Goal: Transaction & Acquisition: Purchase product/service

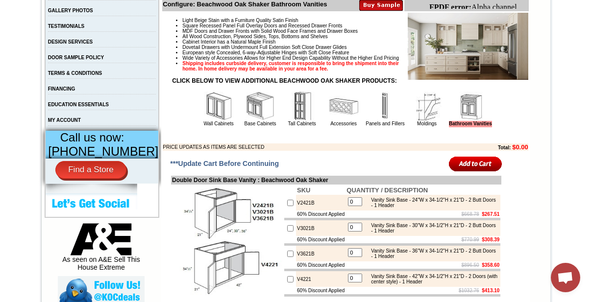
scroll to position [311, 0]
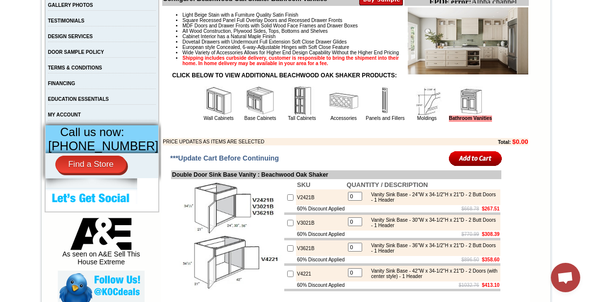
click at [214, 121] on link "Wall Cabinets" at bounding box center [218, 118] width 30 height 5
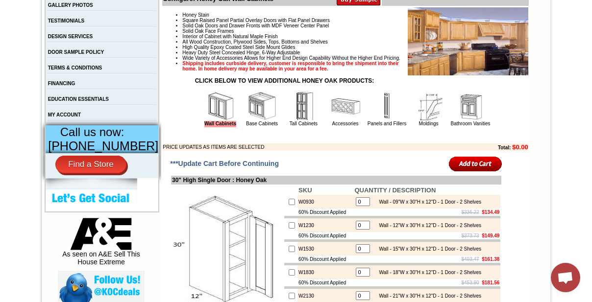
drag, startPoint x: 333, startPoint y: 137, endPoint x: 365, endPoint y: 158, distance: 38.2
click at [333, 126] on link "Accessories" at bounding box center [345, 123] width 26 height 5
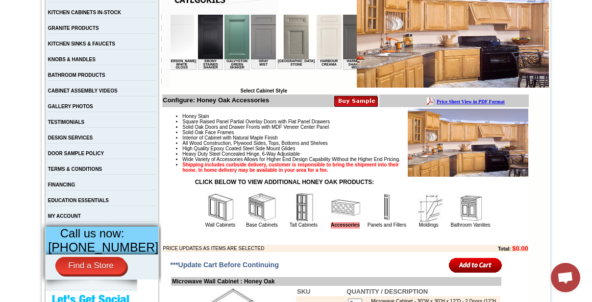
scroll to position [231, 0]
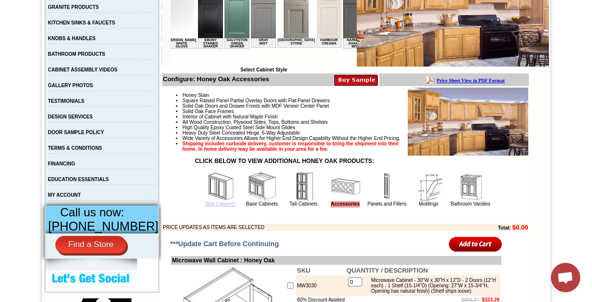
click at [221, 207] on link "Wall Cabinets" at bounding box center [220, 203] width 30 height 5
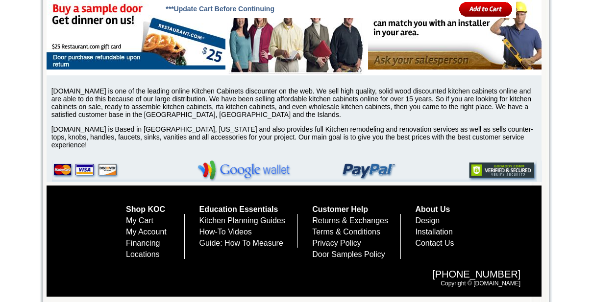
drag, startPoint x: 596, startPoint y: 22, endPoint x: 593, endPoint y: 279, distance: 257.1
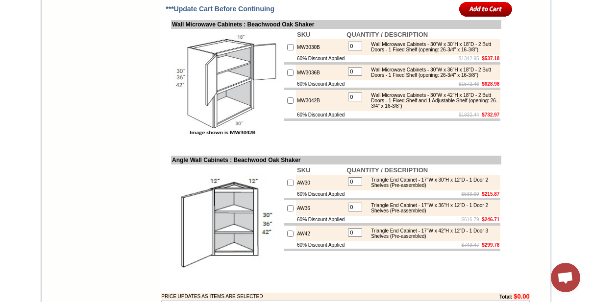
scroll to position [3243, 0]
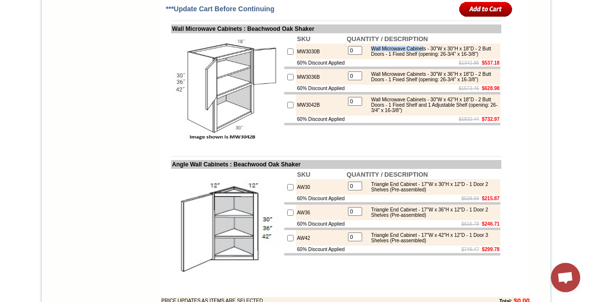
drag, startPoint x: 371, startPoint y: 203, endPoint x: 420, endPoint y: 205, distance: 49.5
click at [428, 57] on div "Wall Microwave Cabinets - 30"W x 30"H x 18"D - 2 Butt Doors - 1 Fixed Shelf (op…" at bounding box center [432, 51] width 132 height 11
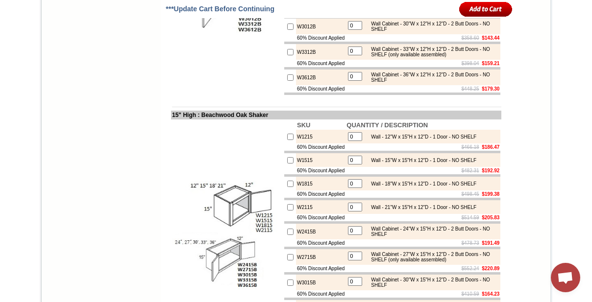
scroll to position [1558, 0]
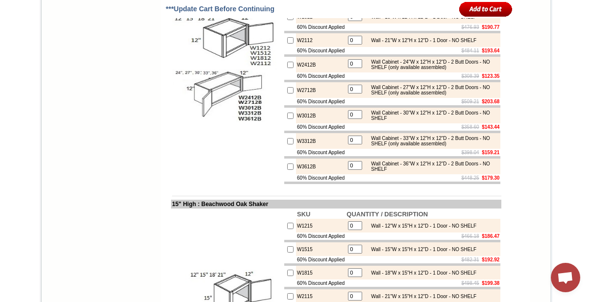
click at [390, 70] on div "Wall Cabinet - 24"W x 12"H x 12"D - 2 Butt Doors - NO SHELF (only available ass…" at bounding box center [432, 64] width 132 height 11
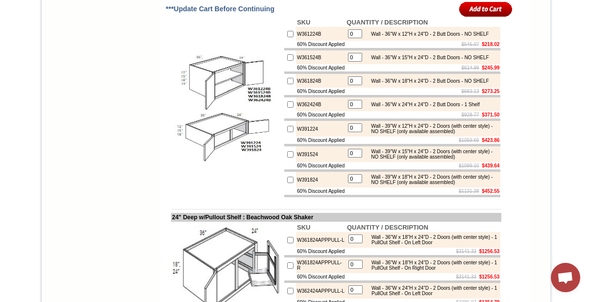
scroll to position [2404, 0]
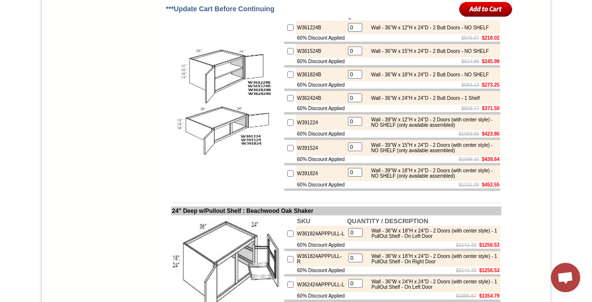
click at [374, 101] on div "Wall - 36"W x 24"H x 24"D - 2 Butt Doors - 1 Shelf" at bounding box center [422, 97] width 113 height 5
click at [377, 77] on div "Wall - 36"W x 18"H x 24"D - 2 Butt Doors - NO SHELF" at bounding box center [427, 74] width 122 height 5
click at [377, 30] on div "Wall - 36"W x 12"H x 24"D - 2 Butt Doors - NO SHELF" at bounding box center [427, 27] width 122 height 5
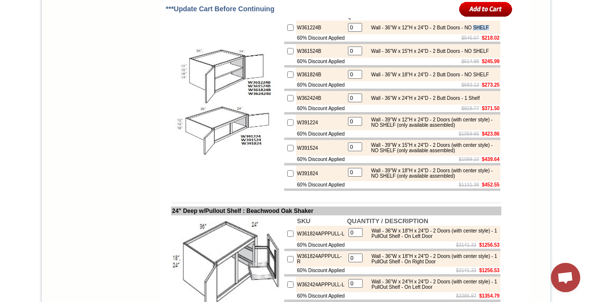
click at [377, 30] on div "Wall - 36"W x 12"H x 24"D - 2 Butt Doors - NO SHELF" at bounding box center [427, 27] width 122 height 5
click at [377, 101] on div "Wall - 36"W x 24"H x 24"D - 2 Butt Doors - 1 Shelf" at bounding box center [422, 97] width 113 height 5
click at [375, 77] on div "Wall - 36"W x 18"H x 24"D - 2 Butt Doors - NO SHELF" at bounding box center [427, 74] width 122 height 5
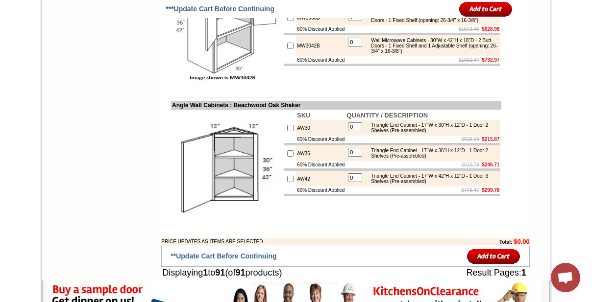
scroll to position [3339, 0]
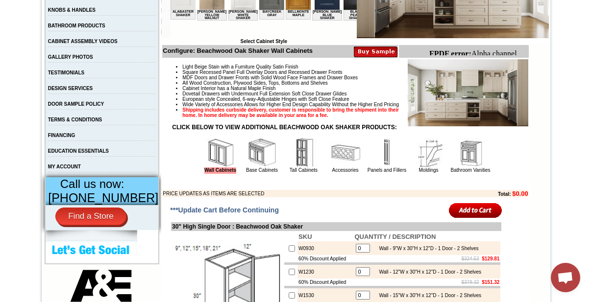
scroll to position [291, 0]
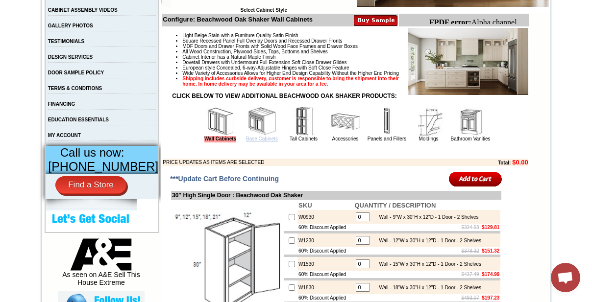
click at [258, 142] on link "Base Cabinets" at bounding box center [262, 138] width 32 height 5
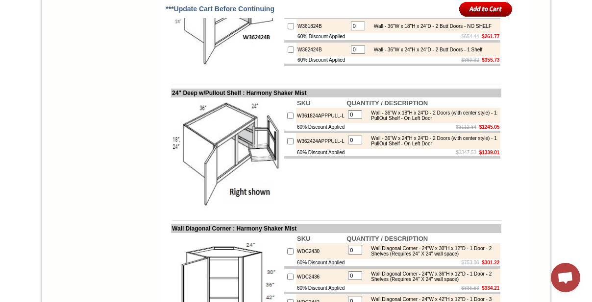
scroll to position [2092, 0]
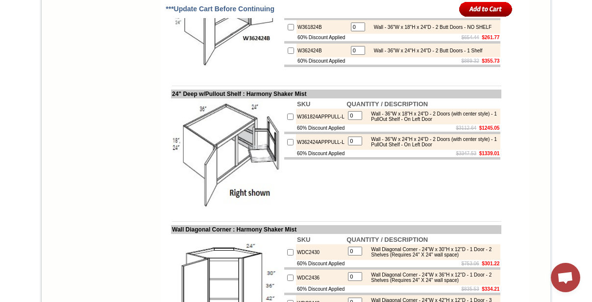
click at [309, 57] on td "W362424B" at bounding box center [322, 51] width 52 height 14
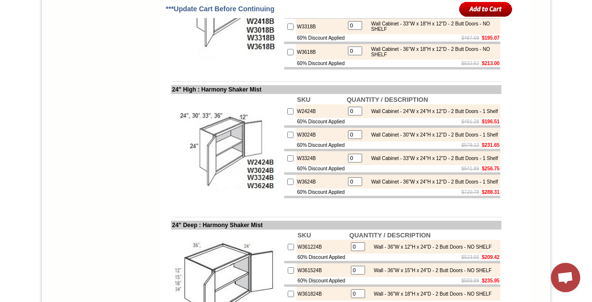
scroll to position [1959, 0]
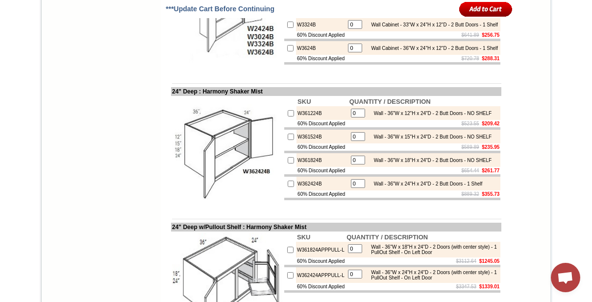
click at [386, 51] on div "Wall Cabinet - 36"W x 24"H x 12"D - 2 Butt Doors - 1 Shelf" at bounding box center [432, 48] width 132 height 5
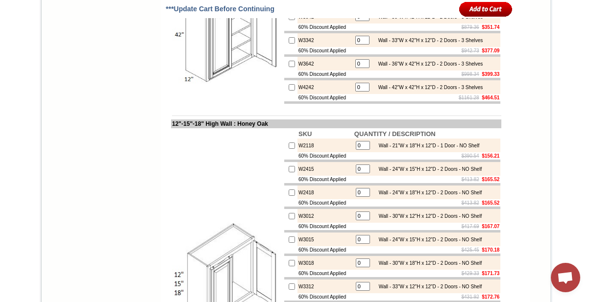
scroll to position [1335, 0]
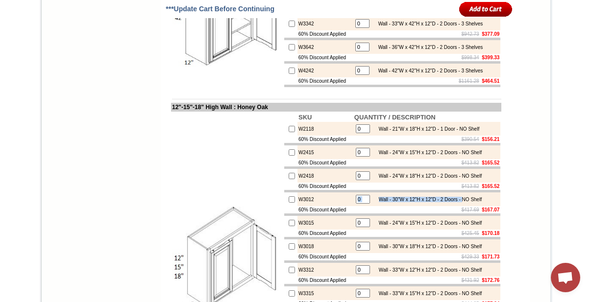
drag, startPoint x: 469, startPoint y: 224, endPoint x: 492, endPoint y: 225, distance: 23.5
click at [492, 206] on td "0 Wall - 30"W x 12"H x 12"D - 2 Doors - NO Shelf" at bounding box center [426, 199] width 147 height 14
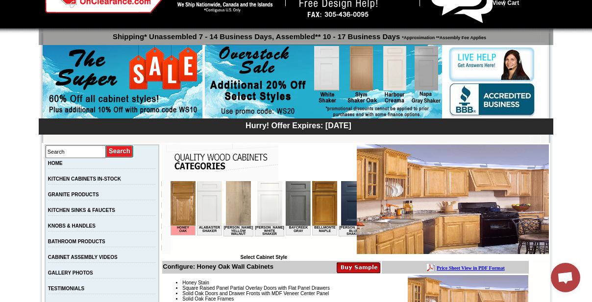
scroll to position [177, 0]
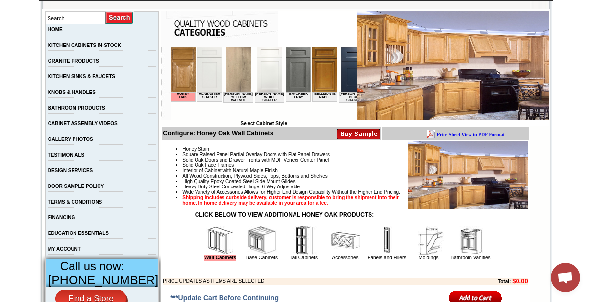
drag, startPoint x: 339, startPoint y: 271, endPoint x: 365, endPoint y: 268, distance: 26.1
click at [339, 261] on link "Accessories" at bounding box center [345, 257] width 26 height 5
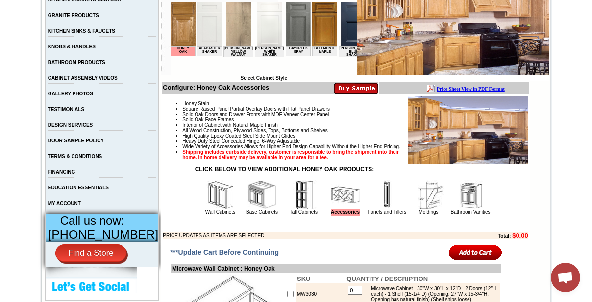
scroll to position [178, 0]
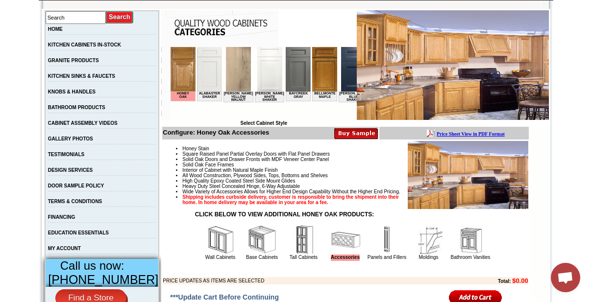
click at [355, 133] on img at bounding box center [356, 133] width 44 height 12
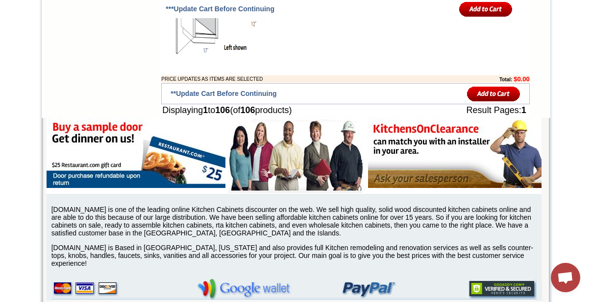
scroll to position [6455, 0]
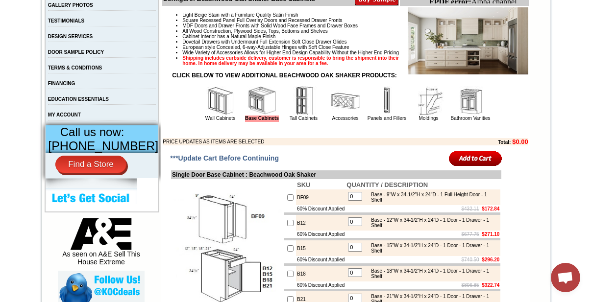
scroll to position [89, 0]
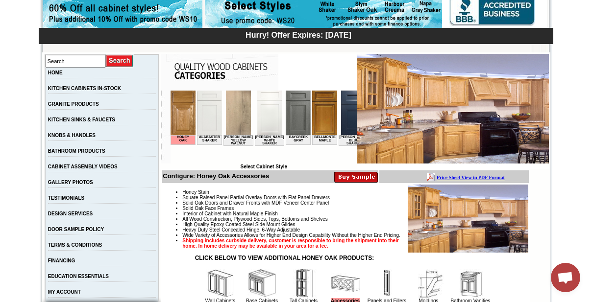
scroll to position [133, 0]
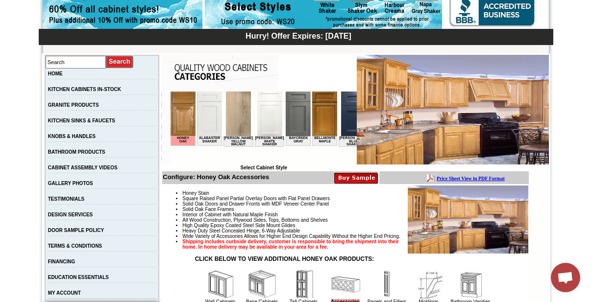
click at [462, 176] on b "Price Sheet View in PDF Format" at bounding box center [470, 178] width 68 height 5
